Goal: Information Seeking & Learning: Compare options

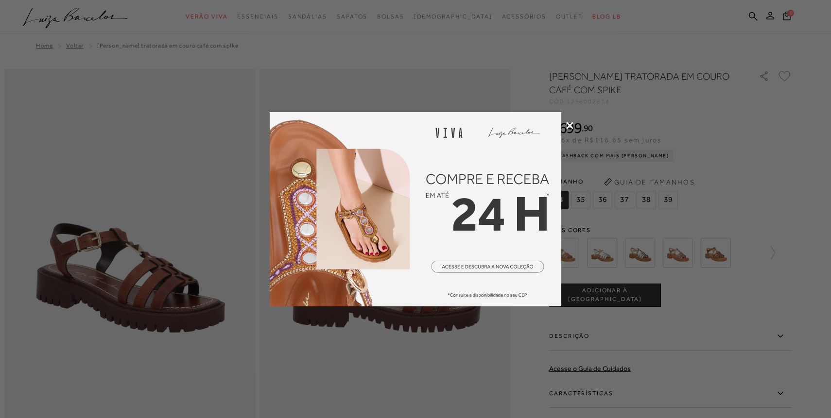
click at [569, 126] on icon at bounding box center [569, 125] width 7 height 7
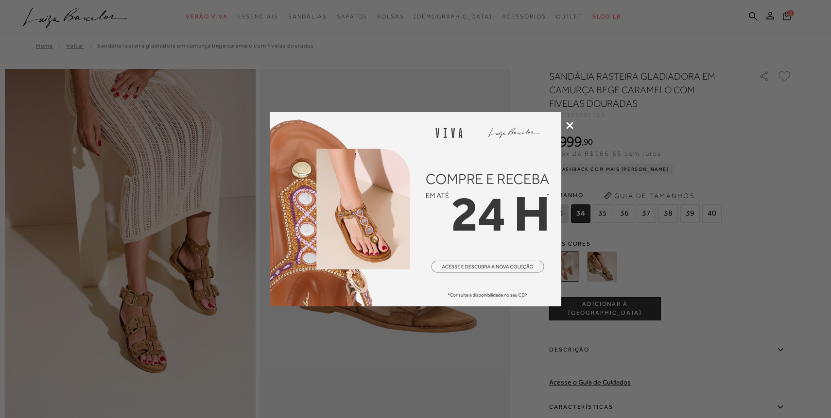
click at [569, 122] on icon at bounding box center [569, 125] width 7 height 7
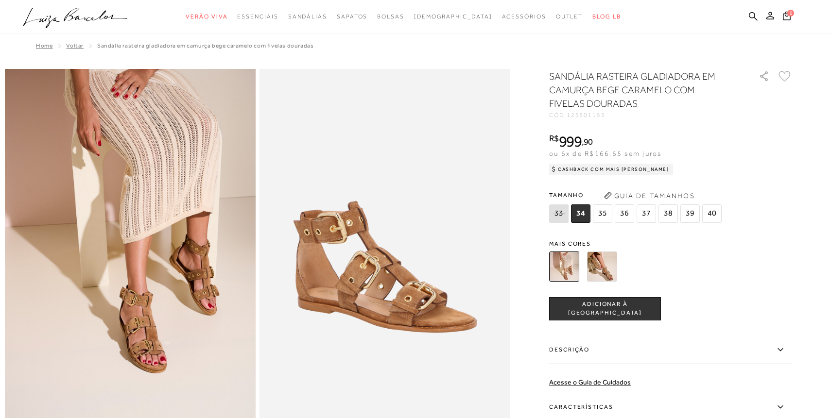
click at [667, 212] on span "38" at bounding box center [667, 214] width 19 height 18
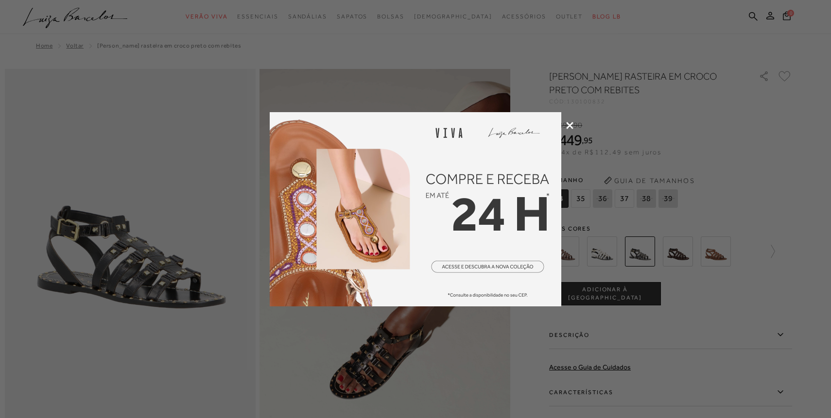
click at [570, 122] on icon at bounding box center [569, 125] width 7 height 7
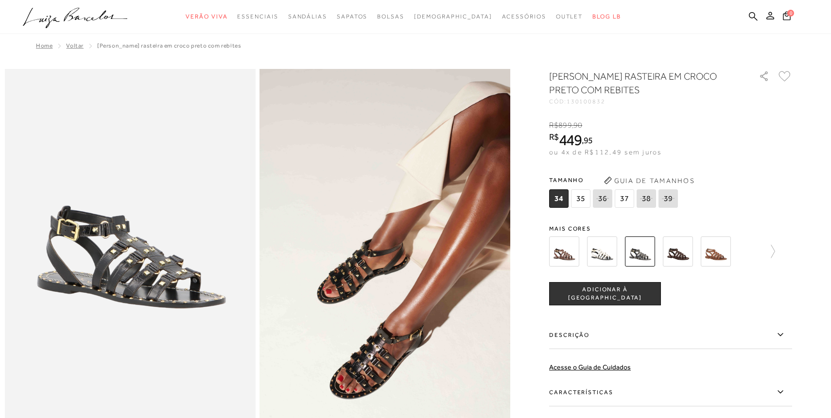
click at [678, 252] on img at bounding box center [678, 252] width 30 height 30
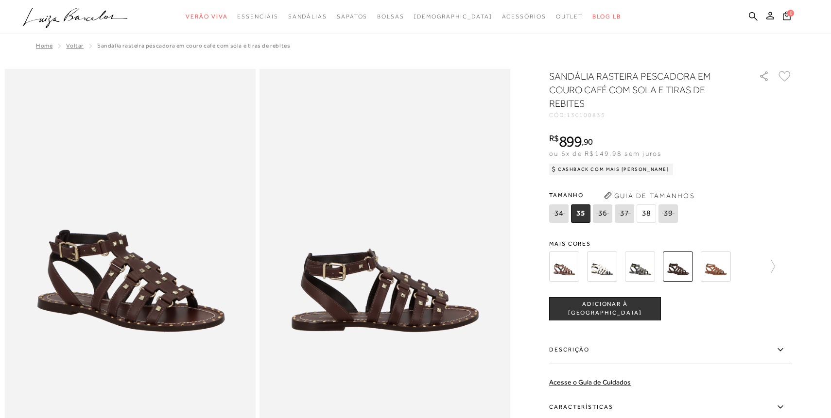
click at [639, 229] on div "SANDÁLIA RASTEIRA PESCADORA EM COURO CAFÉ COM SOLA E TIRAS DE REBITES CÓD: 1301…" at bounding box center [670, 292] width 243 height 446
click at [637, 259] on img at bounding box center [640, 267] width 30 height 30
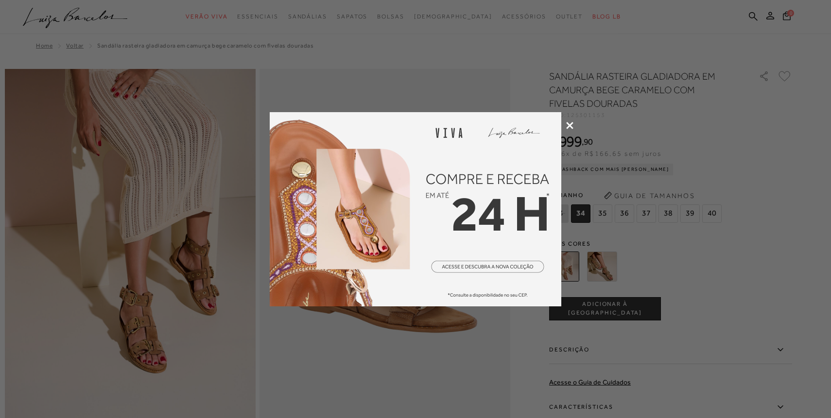
click at [568, 124] on icon at bounding box center [569, 125] width 7 height 7
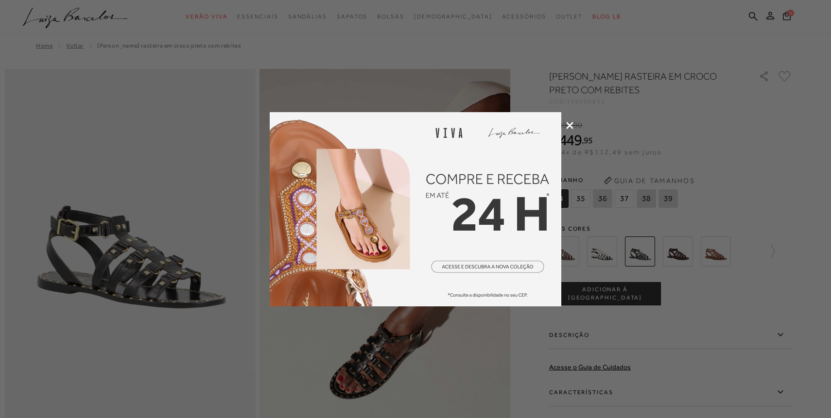
click at [570, 123] on icon at bounding box center [569, 125] width 7 height 7
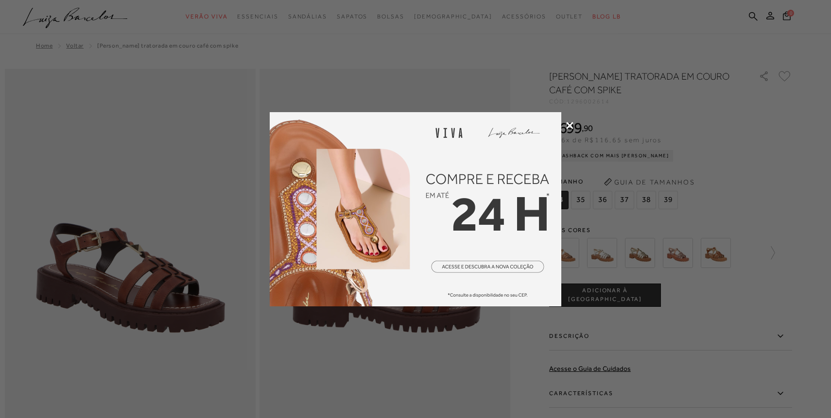
click at [570, 123] on icon at bounding box center [569, 125] width 7 height 7
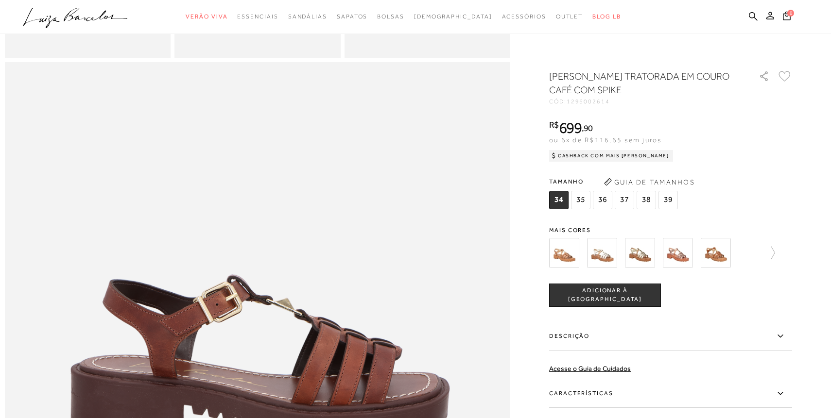
scroll to position [649, 0]
